Goal: Obtain resource: Obtain resource

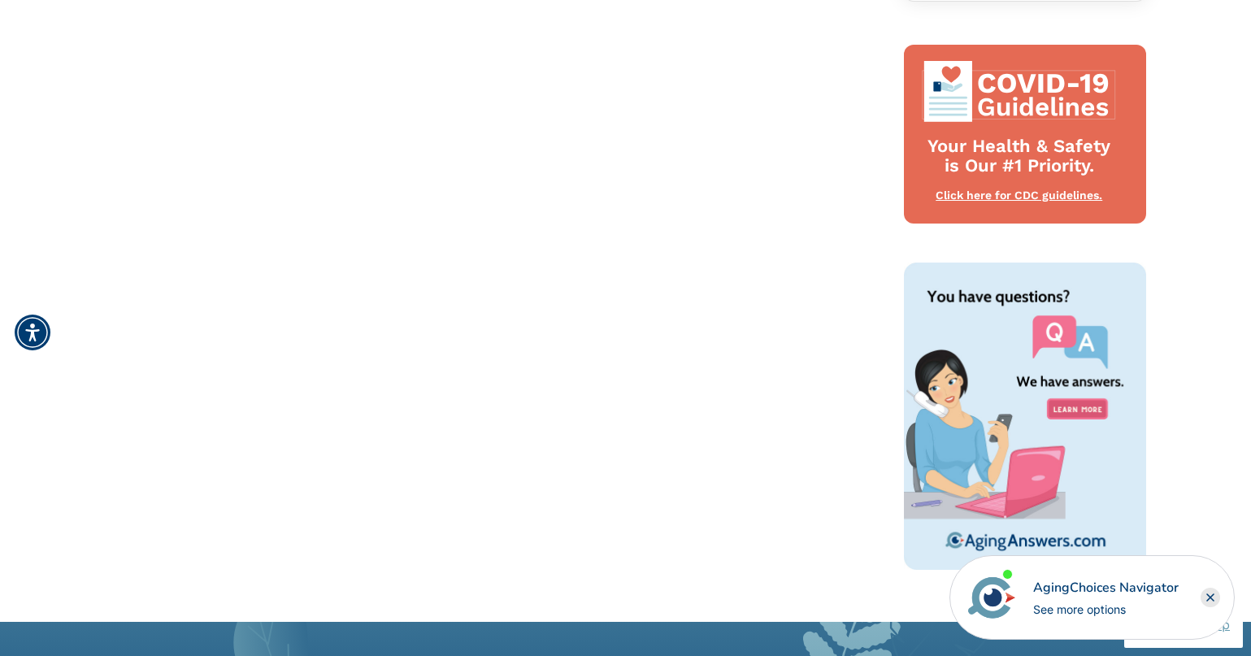
scroll to position [1223, 0]
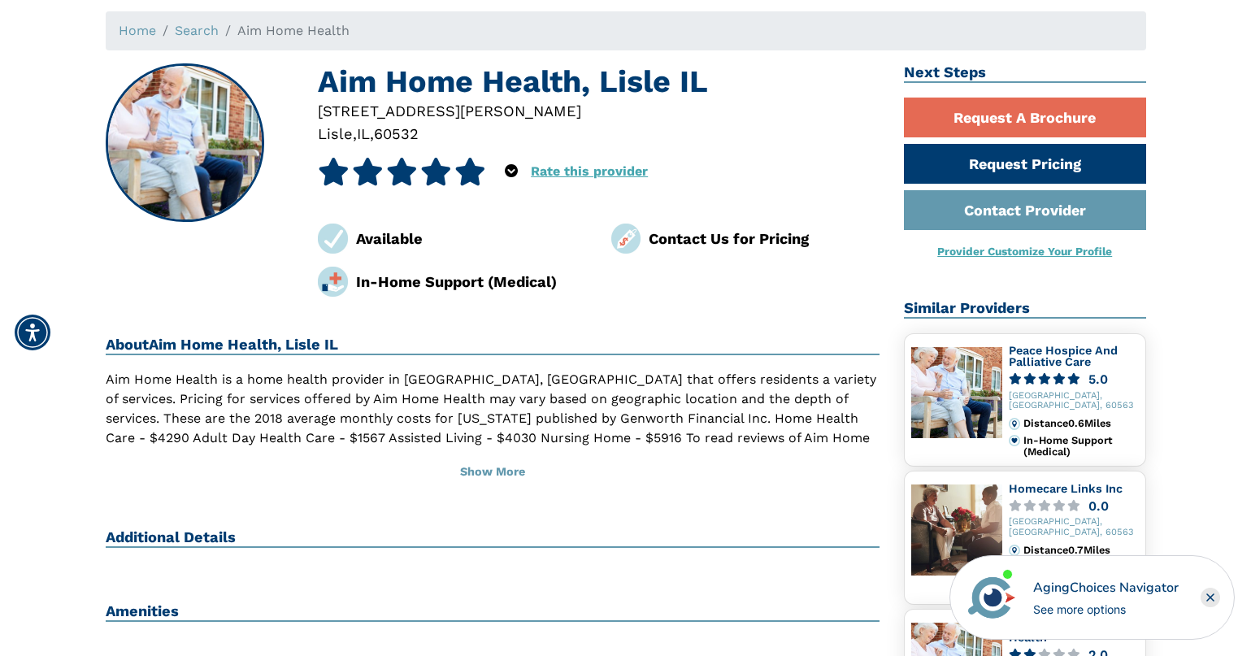
scroll to position [257, 0]
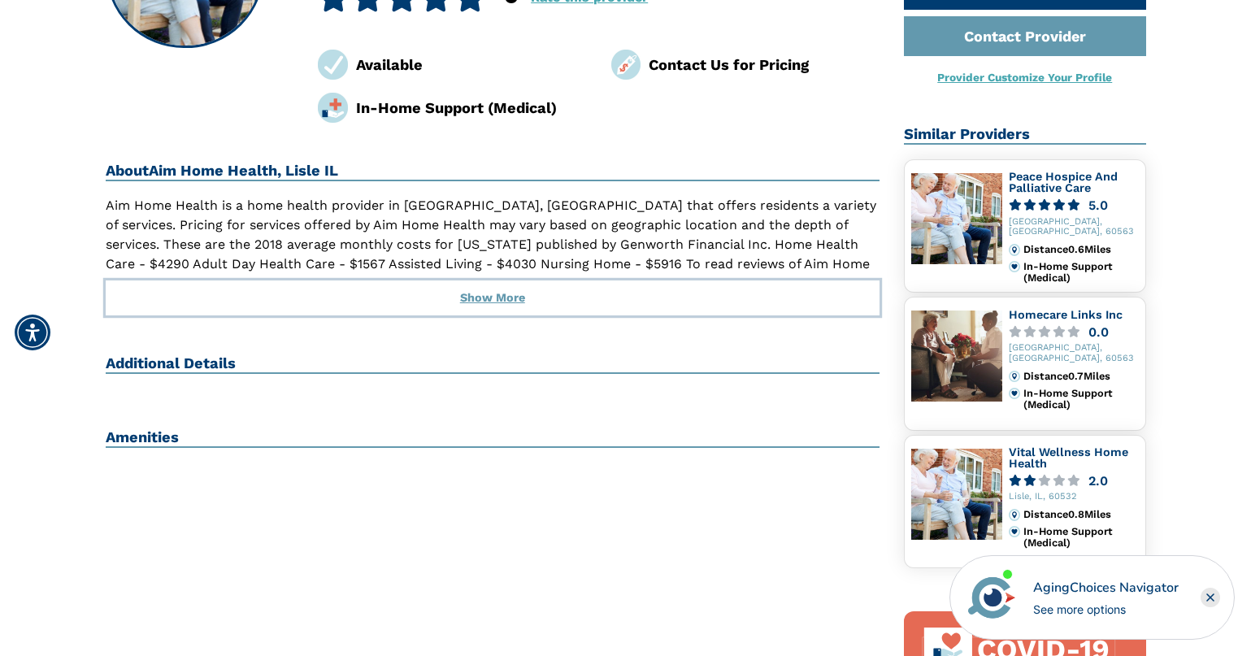
click at [486, 298] on button "Show More" at bounding box center [493, 299] width 775 height 36
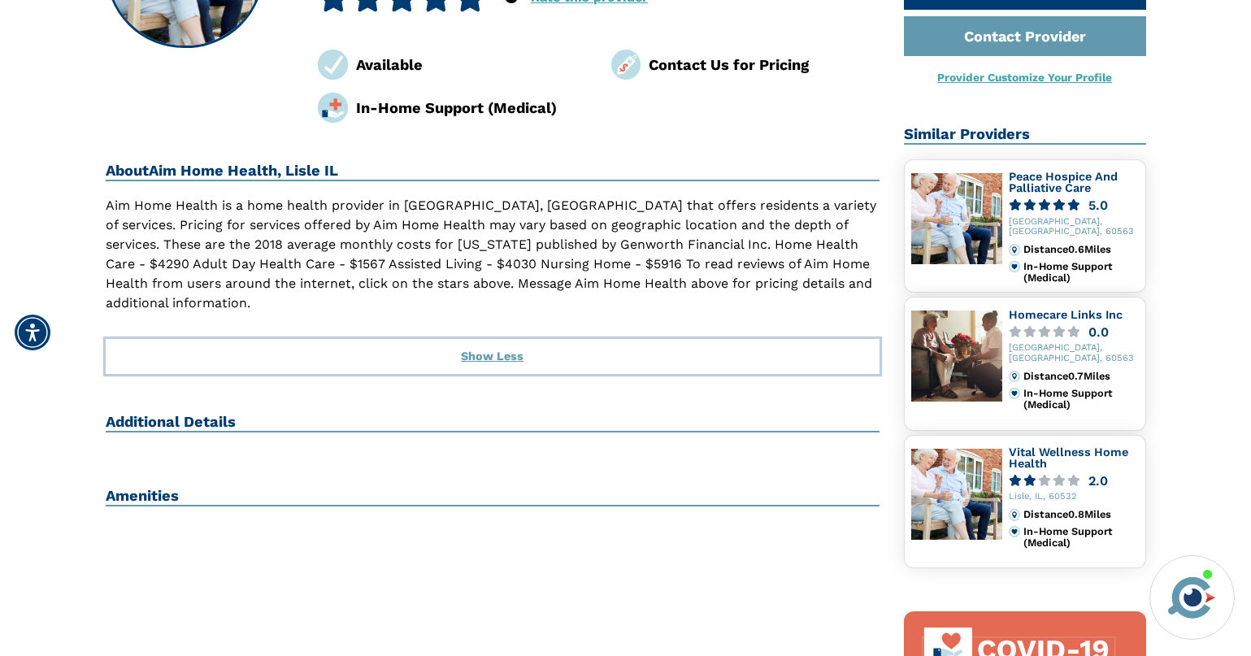
click at [491, 339] on button "Show Less" at bounding box center [493, 357] width 775 height 36
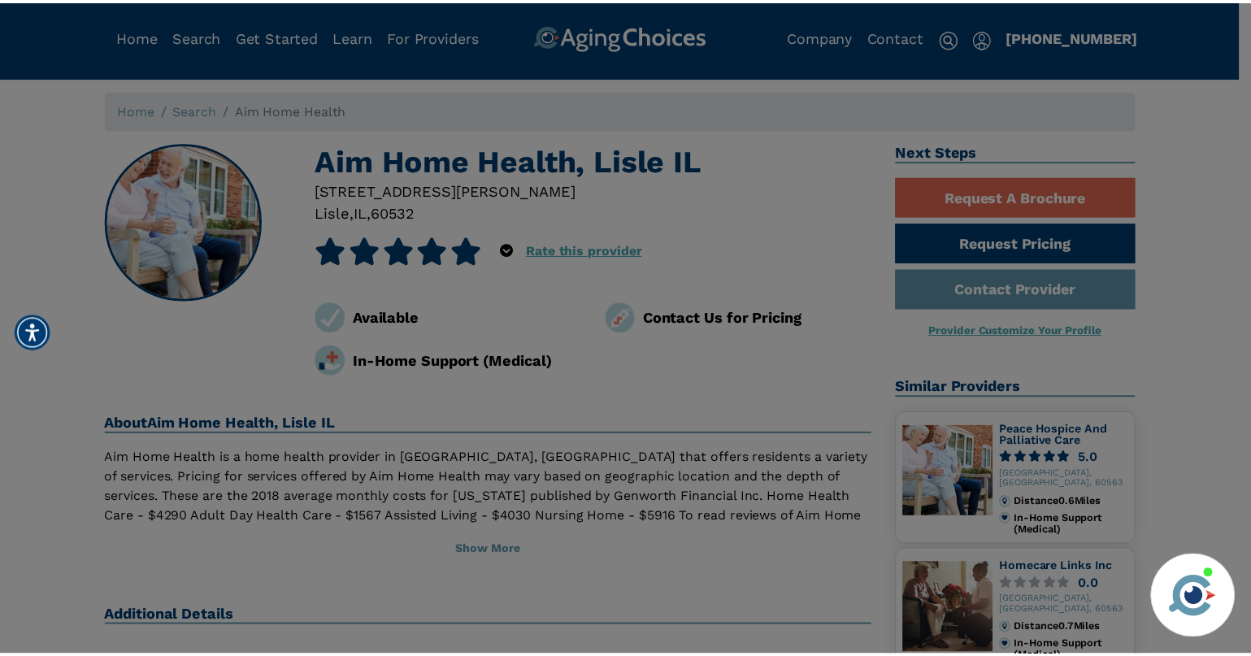
scroll to position [0, 0]
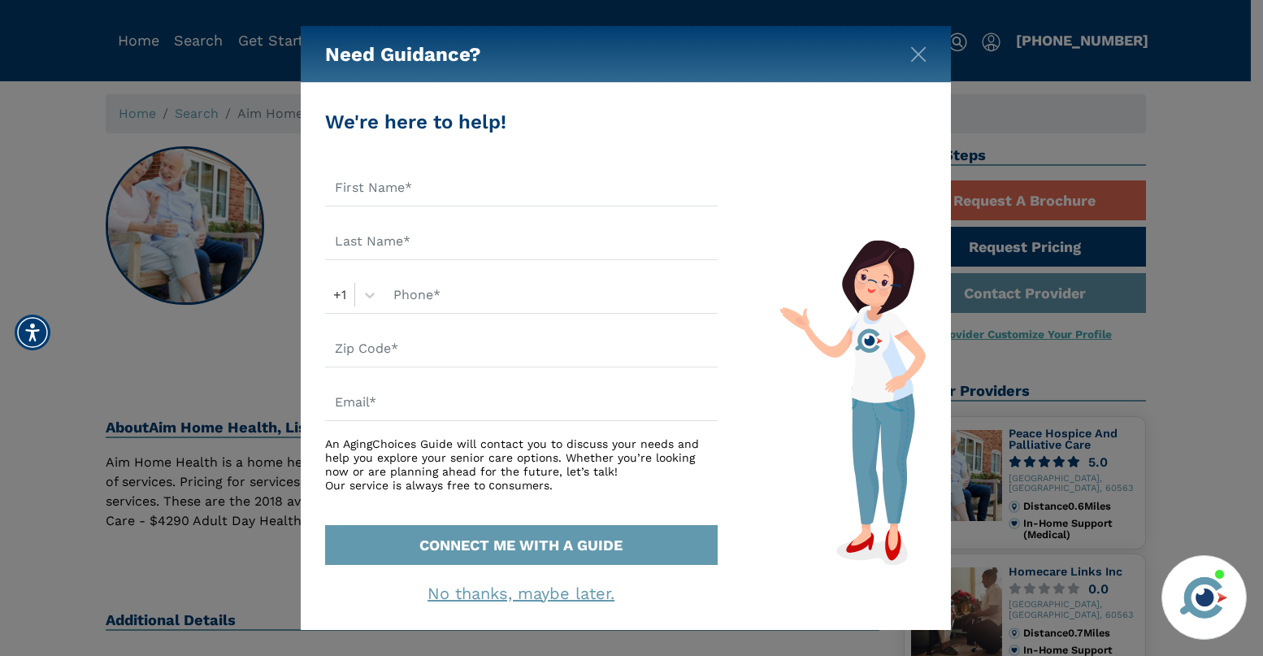
click at [228, 366] on div "Need Guidance? We're here to help! +1 An AgingChoices Guide will contact you to…" at bounding box center [631, 328] width 1263 height 656
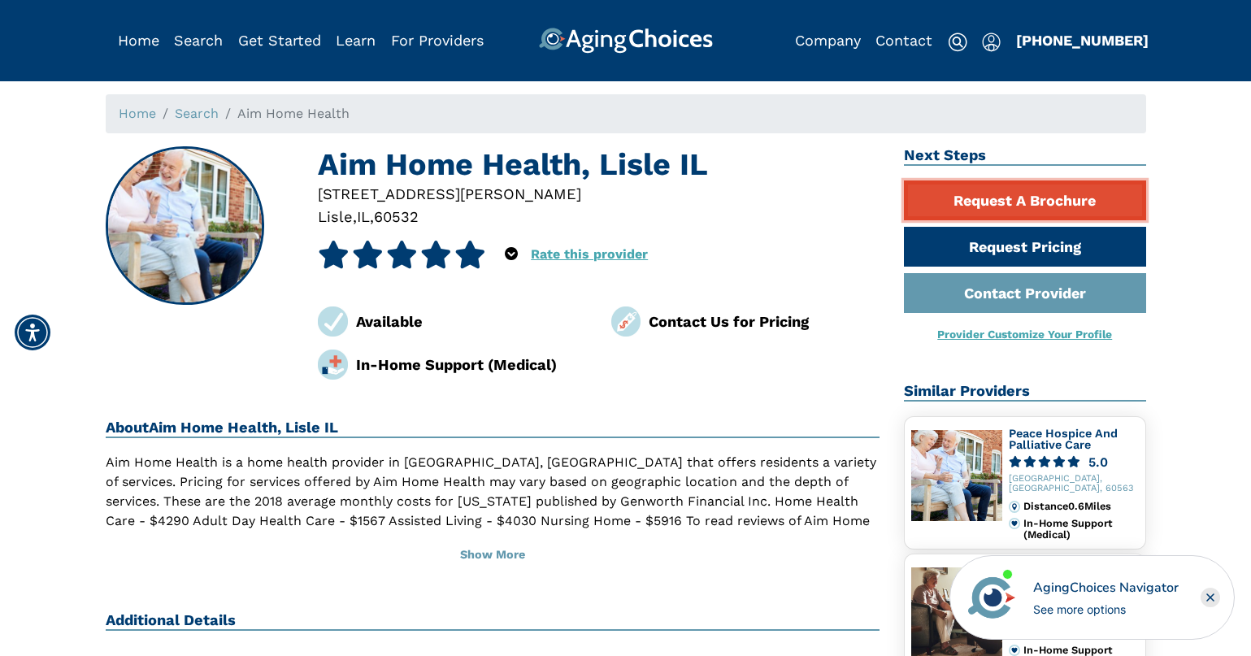
click at [985, 211] on link "Request A Brochure" at bounding box center [1025, 200] width 242 height 40
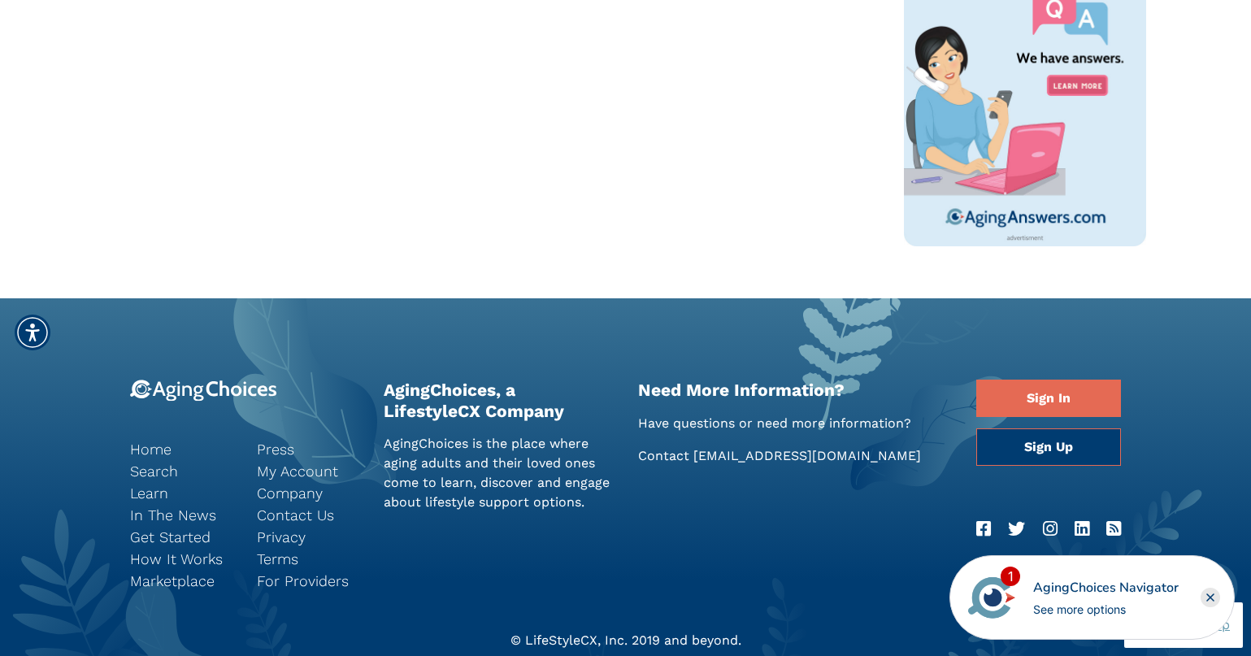
scroll to position [1223, 0]
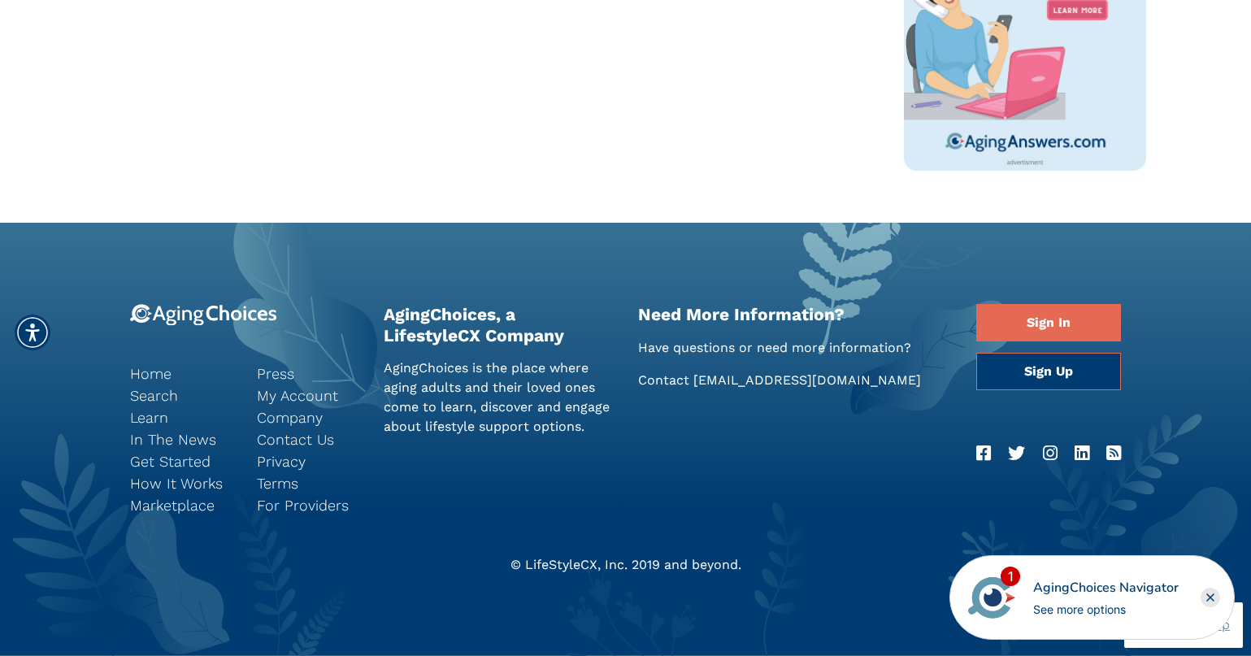
click at [1211, 598] on icon "Close" at bounding box center [1210, 597] width 7 height 7
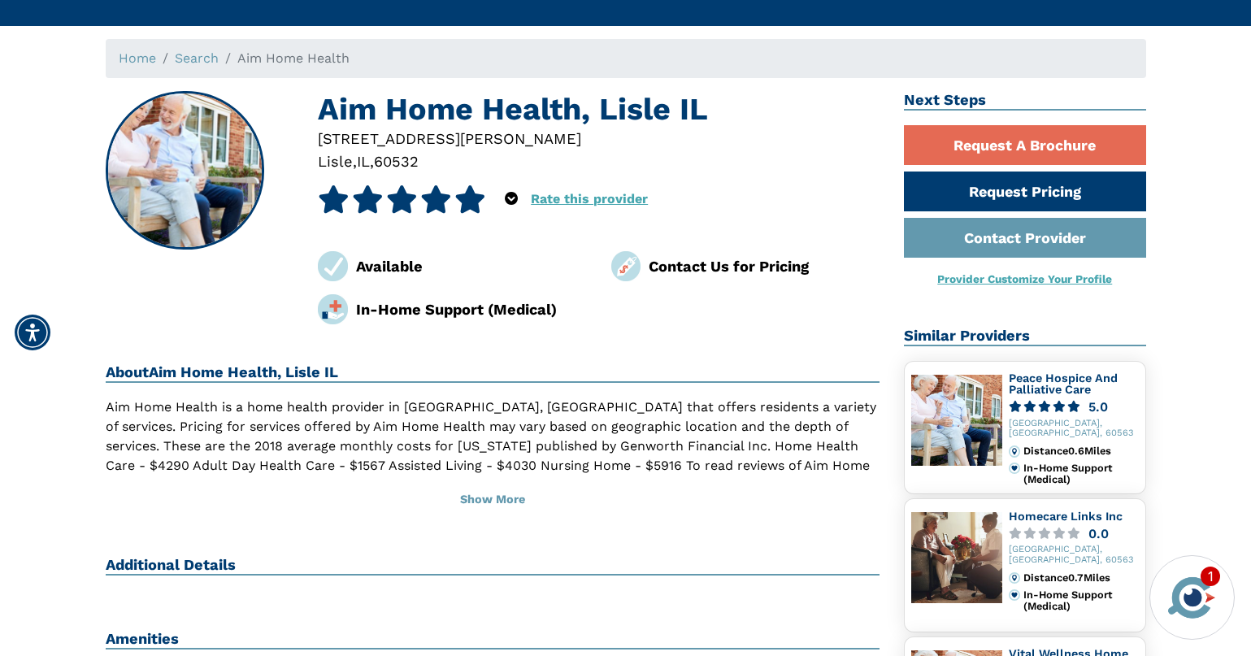
scroll to position [0, 0]
